Goal: Check status: Check status

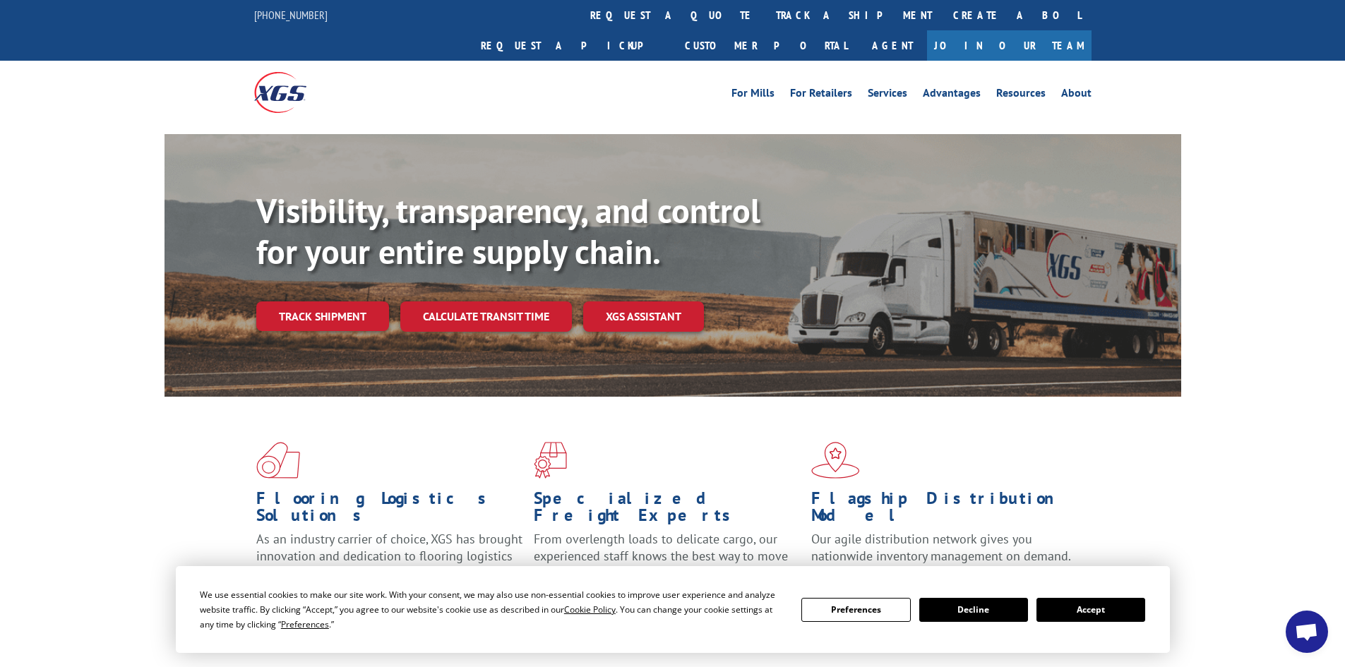
click at [766, 10] on link "track a shipment" at bounding box center [854, 15] width 177 height 30
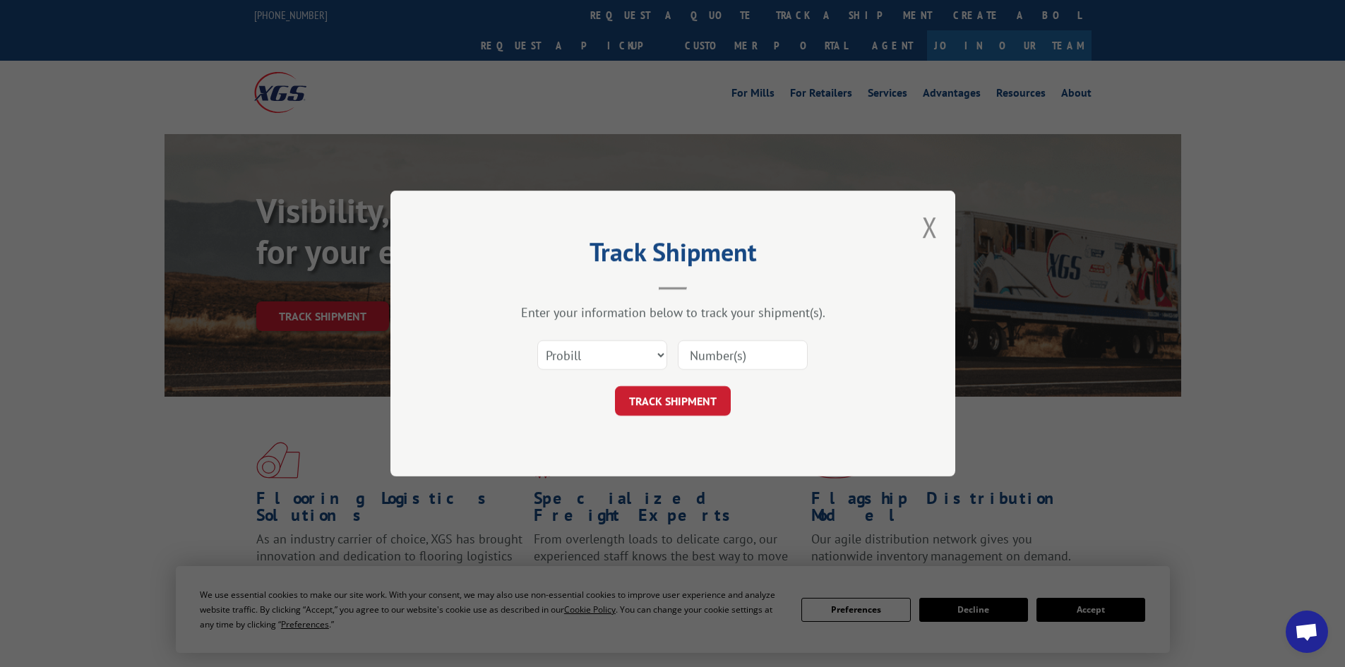
click at [749, 340] on div at bounding box center [743, 355] width 130 height 32
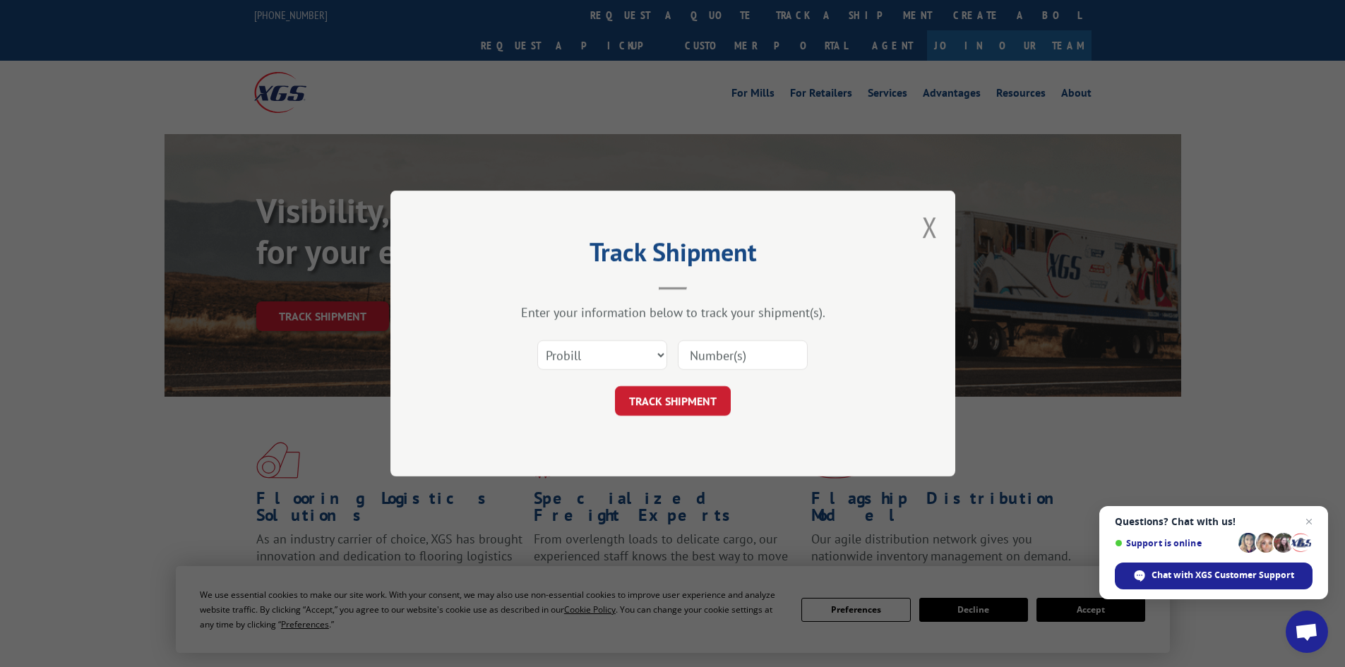
click at [751, 375] on div "Select category... Probill BOL PO" at bounding box center [673, 355] width 424 height 47
click at [742, 352] on input at bounding box center [743, 355] width 130 height 30
paste input "17523459"
type input "17523459"
click at [685, 408] on button "TRACK SHIPMENT" at bounding box center [673, 401] width 116 height 30
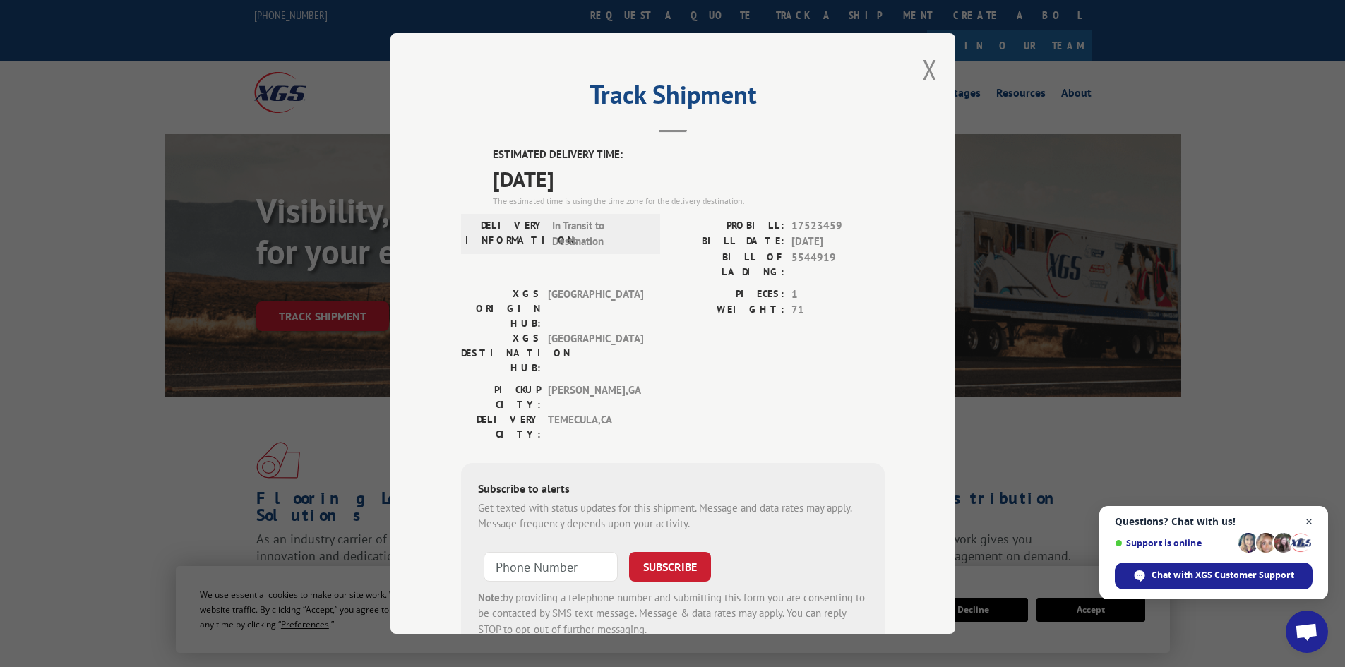
click at [1306, 521] on span "Close chat" at bounding box center [1310, 522] width 18 height 18
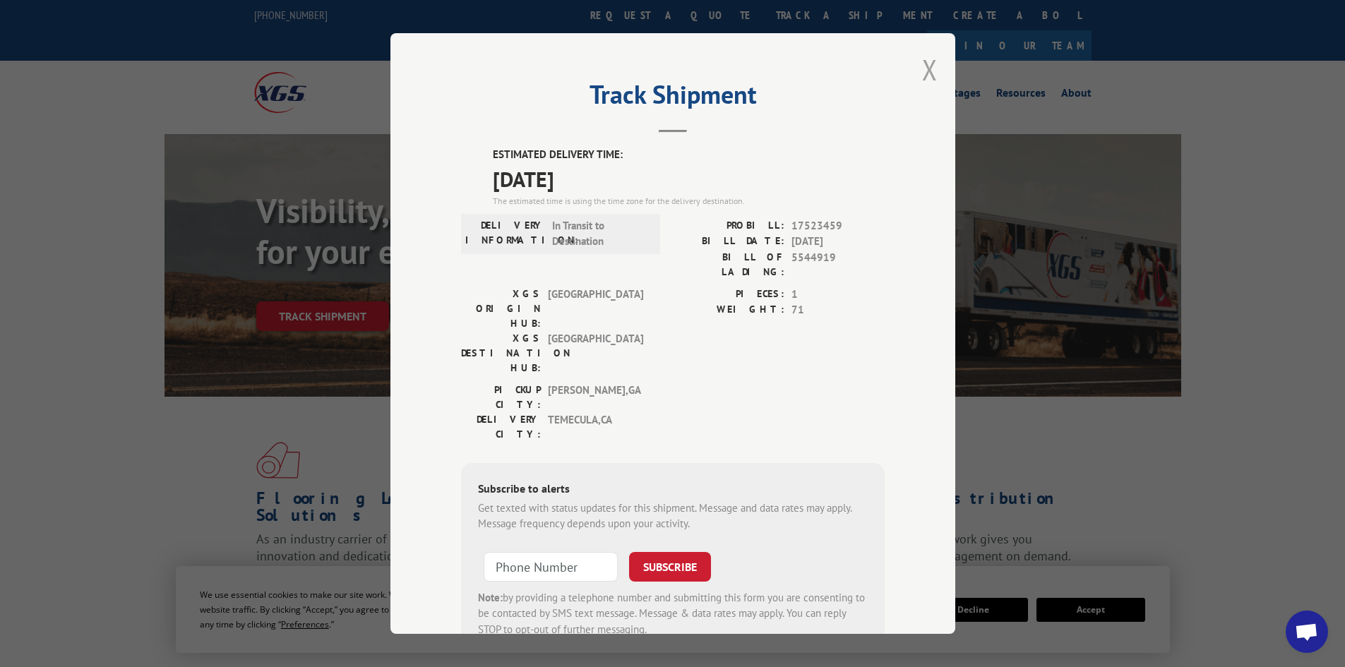
click at [926, 71] on button "Close modal" at bounding box center [930, 69] width 16 height 37
